Goal: Task Accomplishment & Management: Manage account settings

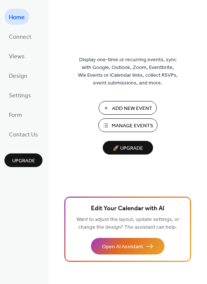
click at [145, 124] on span "Manage Events" at bounding box center [131, 126] width 41 height 8
click at [22, 76] on span "Design" at bounding box center [18, 76] width 18 height 11
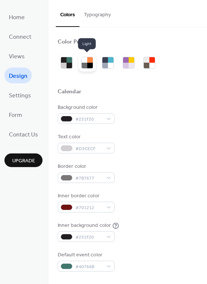
click at [92, 63] on div at bounding box center [90, 66] width 6 height 6
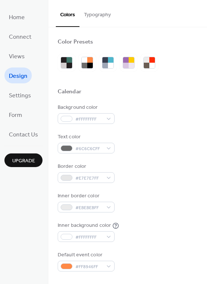
click at [116, 63] on div at bounding box center [108, 63] width 100 height 18
click at [110, 64] on div at bounding box center [111, 66] width 6 height 6
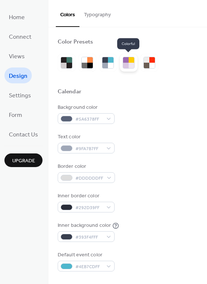
click at [130, 66] on div at bounding box center [131, 66] width 6 height 6
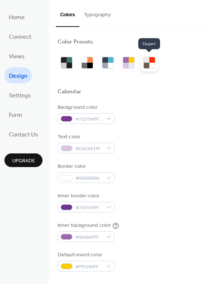
click at [148, 63] on div at bounding box center [147, 66] width 6 height 6
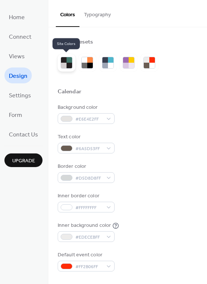
click at [68, 65] on div at bounding box center [69, 66] width 6 height 6
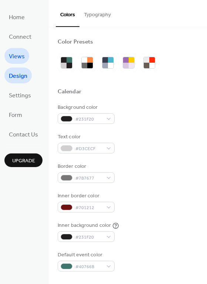
click at [16, 57] on span "Views" at bounding box center [17, 56] width 16 height 11
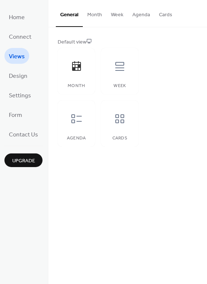
click at [91, 13] on button "Month" at bounding box center [95, 13] width 24 height 26
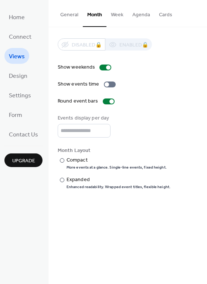
click at [119, 14] on button "Week" at bounding box center [116, 13] width 21 height 26
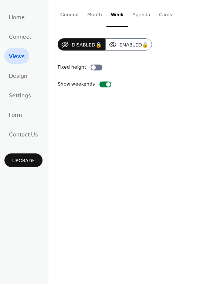
click at [140, 15] on button "Agenda" at bounding box center [141, 13] width 27 height 26
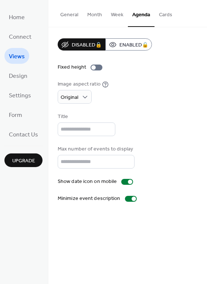
click at [76, 14] on button "General" at bounding box center [69, 13] width 27 height 26
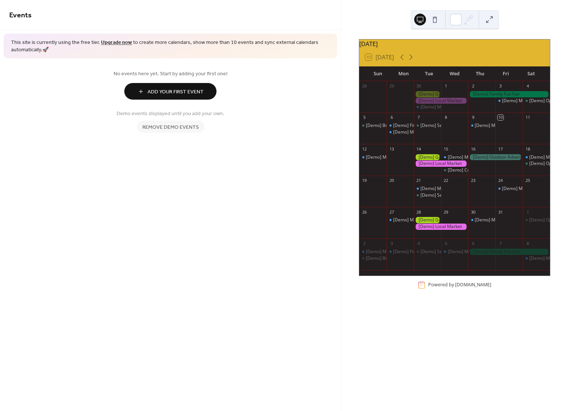
click at [434, 18] on button at bounding box center [435, 20] width 12 height 12
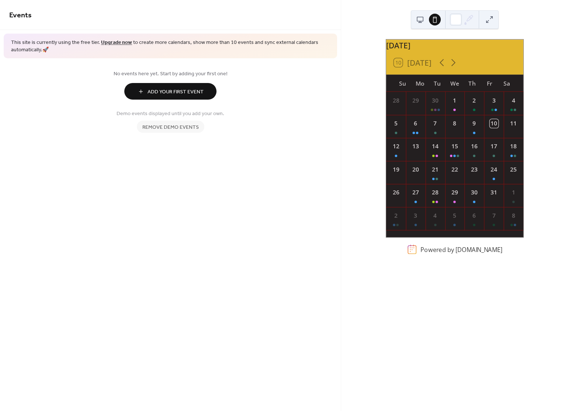
click at [416, 20] on button at bounding box center [421, 20] width 12 height 12
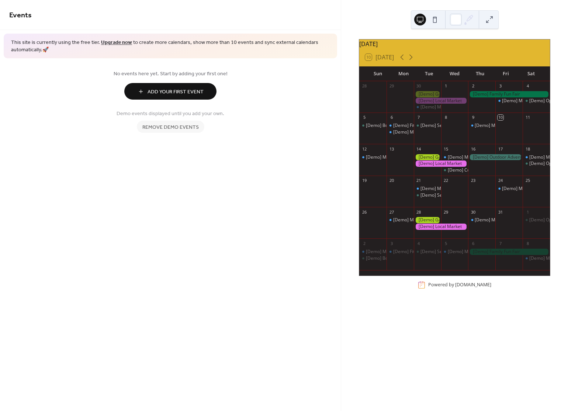
click at [437, 18] on button at bounding box center [435, 20] width 12 height 12
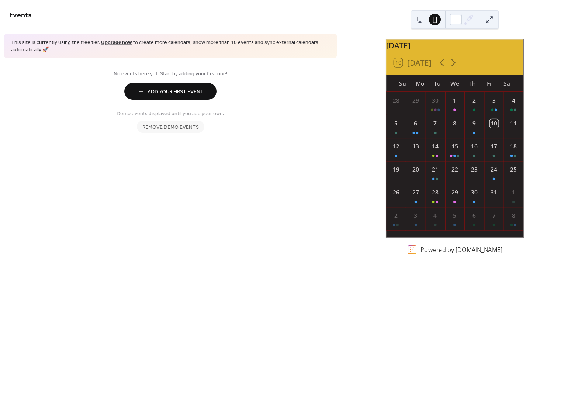
click at [411, 19] on div at bounding box center [455, 19] width 88 height 18
click at [417, 18] on button at bounding box center [421, 20] width 12 height 12
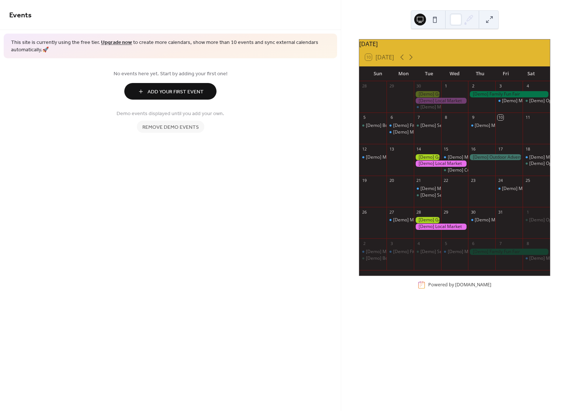
click at [434, 20] on button at bounding box center [435, 20] width 12 height 12
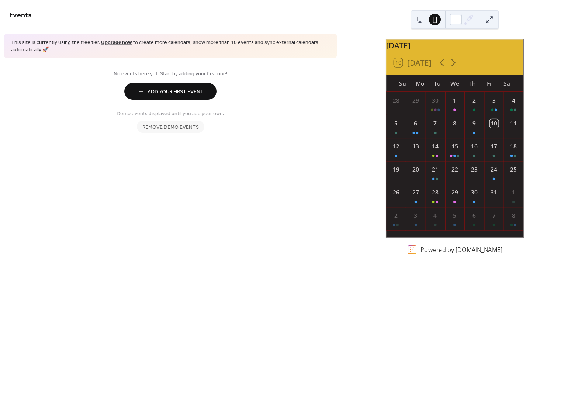
click at [414, 67] on div "10 [DATE]" at bounding box center [412, 62] width 37 height 8
click at [453, 68] on icon at bounding box center [453, 62] width 11 height 11
click at [429, 49] on div "[DATE]" at bounding box center [455, 44] width 137 height 11
click at [424, 20] on button at bounding box center [421, 20] width 12 height 12
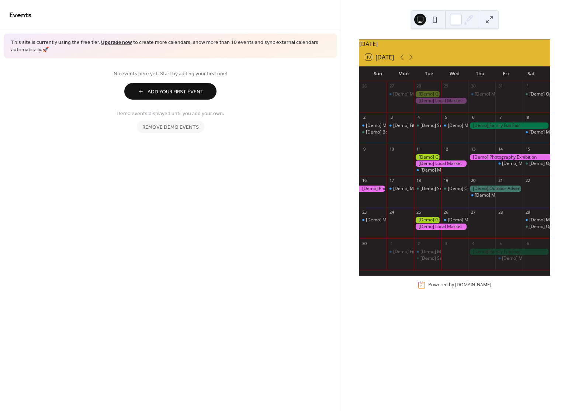
click at [437, 25] on div at bounding box center [428, 20] width 27 height 18
